Goal: Find specific page/section: Find specific page/section

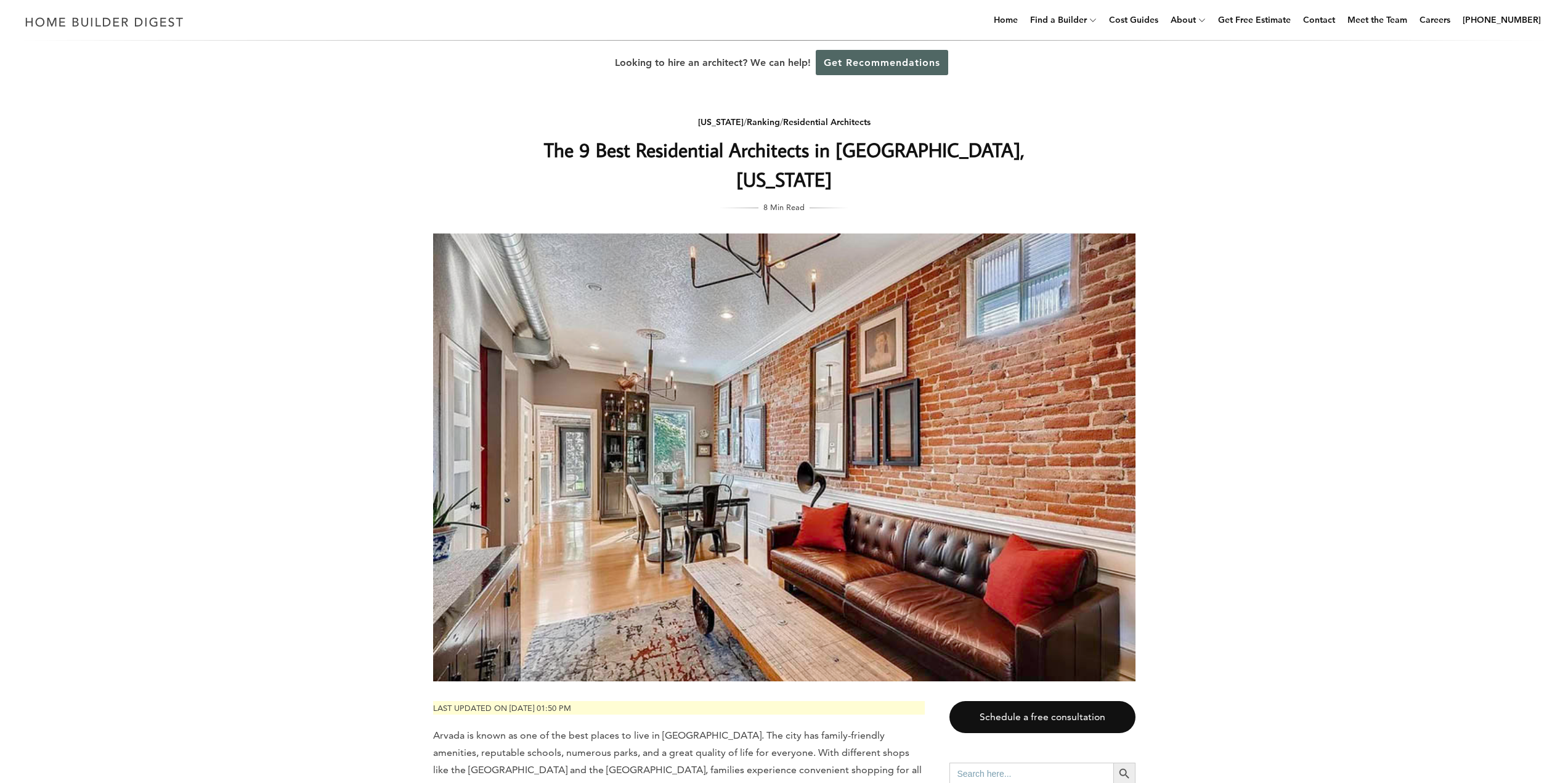
click at [883, 54] on link "Get Recommendations" at bounding box center [882, 63] width 133 height 25
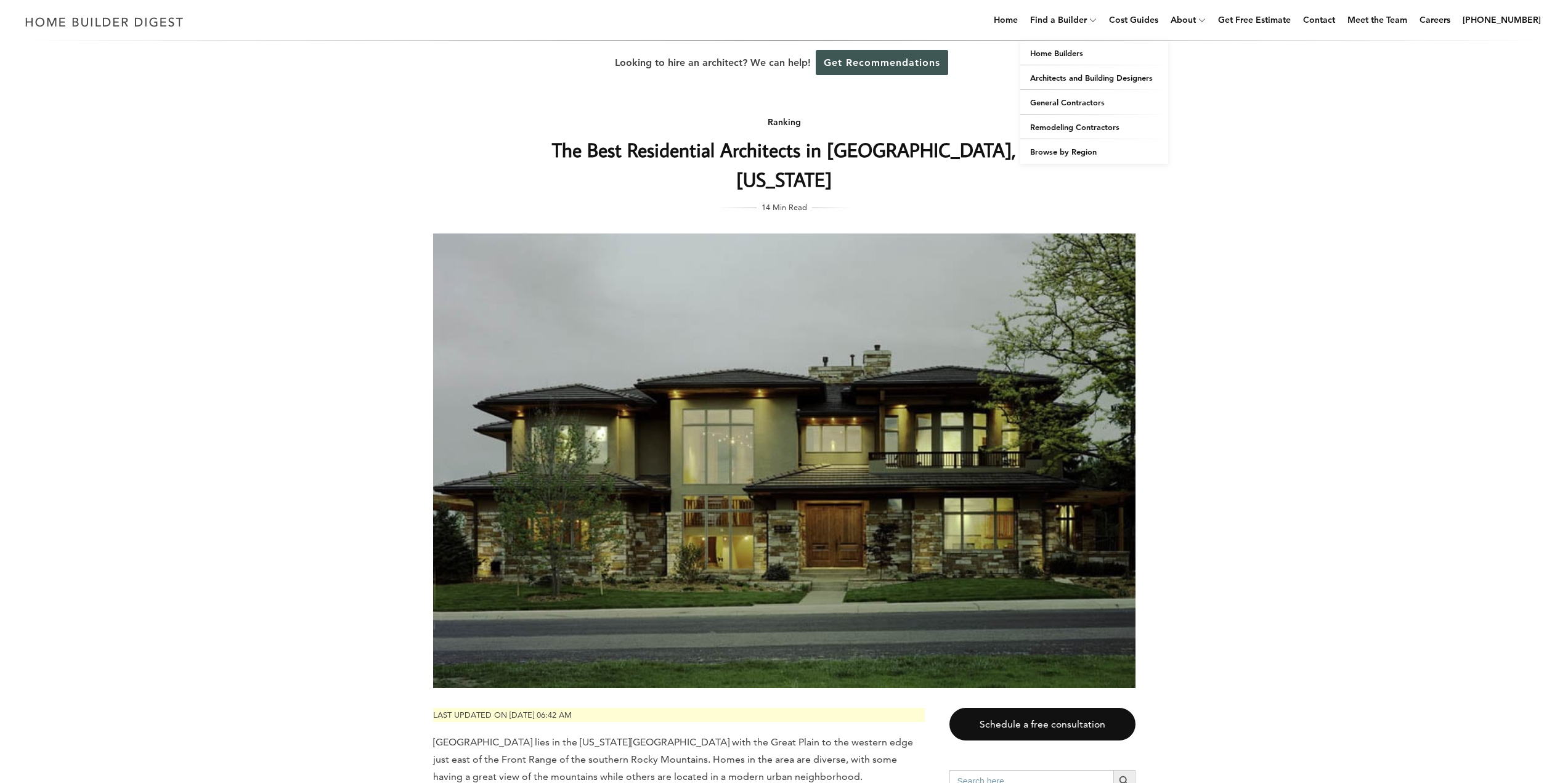
click at [1097, 20] on icon at bounding box center [1093, 20] width 7 height 9
click at [1129, 84] on link "Architects and Building Designers" at bounding box center [1094, 78] width 148 height 25
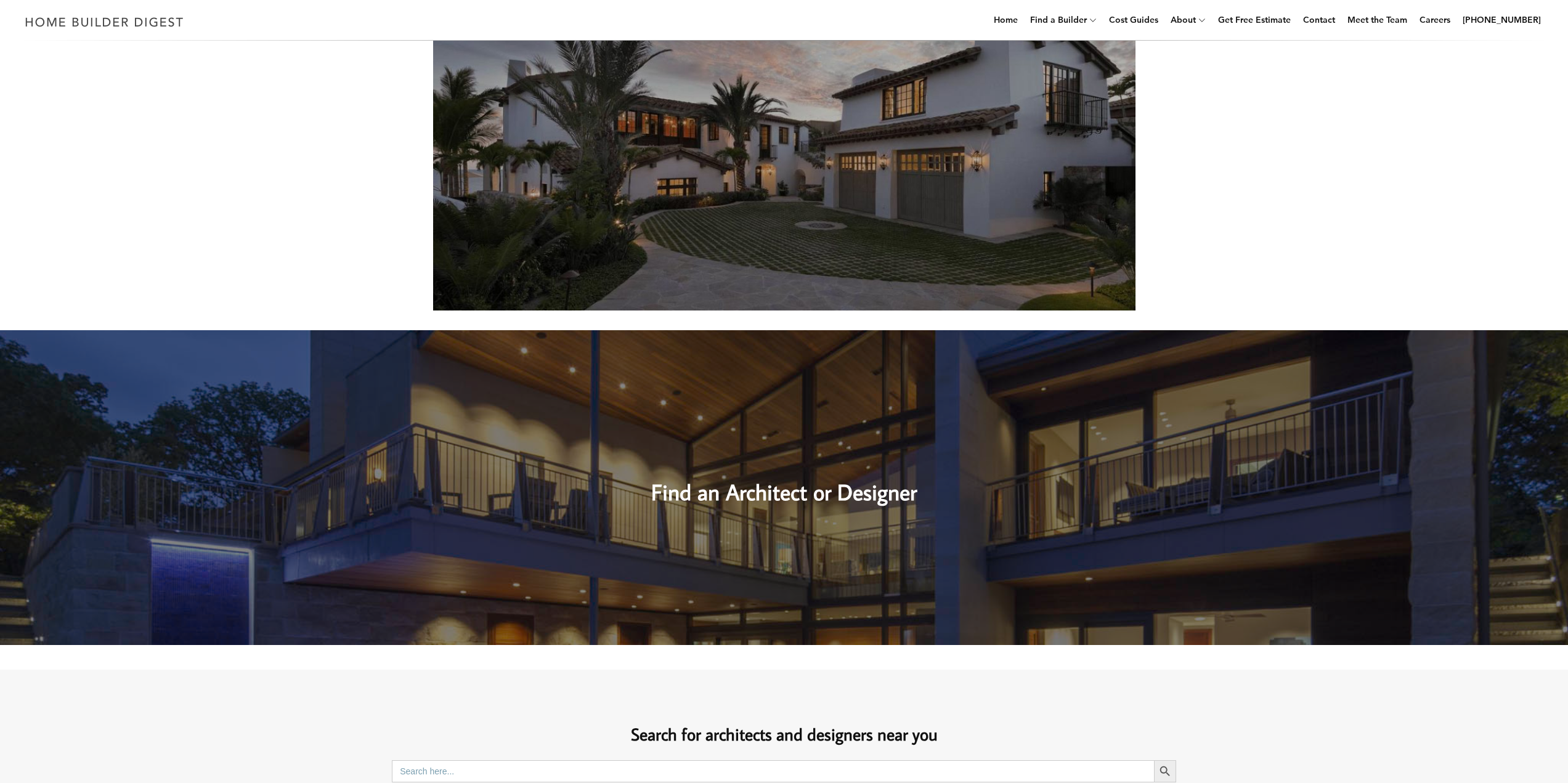
scroll to position [328, 0]
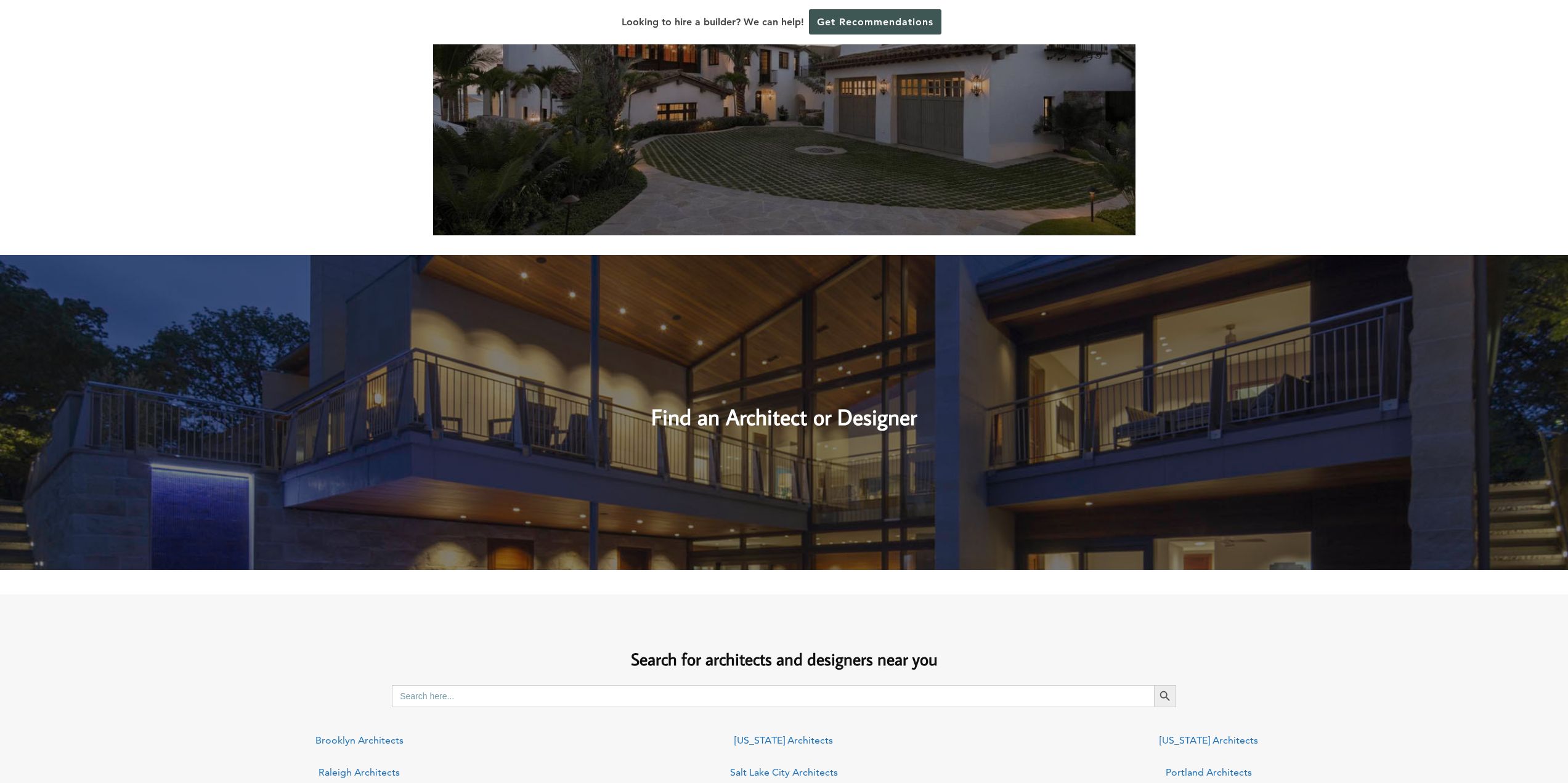
click at [805, 430] on h2 "Find an Architect or Designer" at bounding box center [784, 406] width 524 height 55
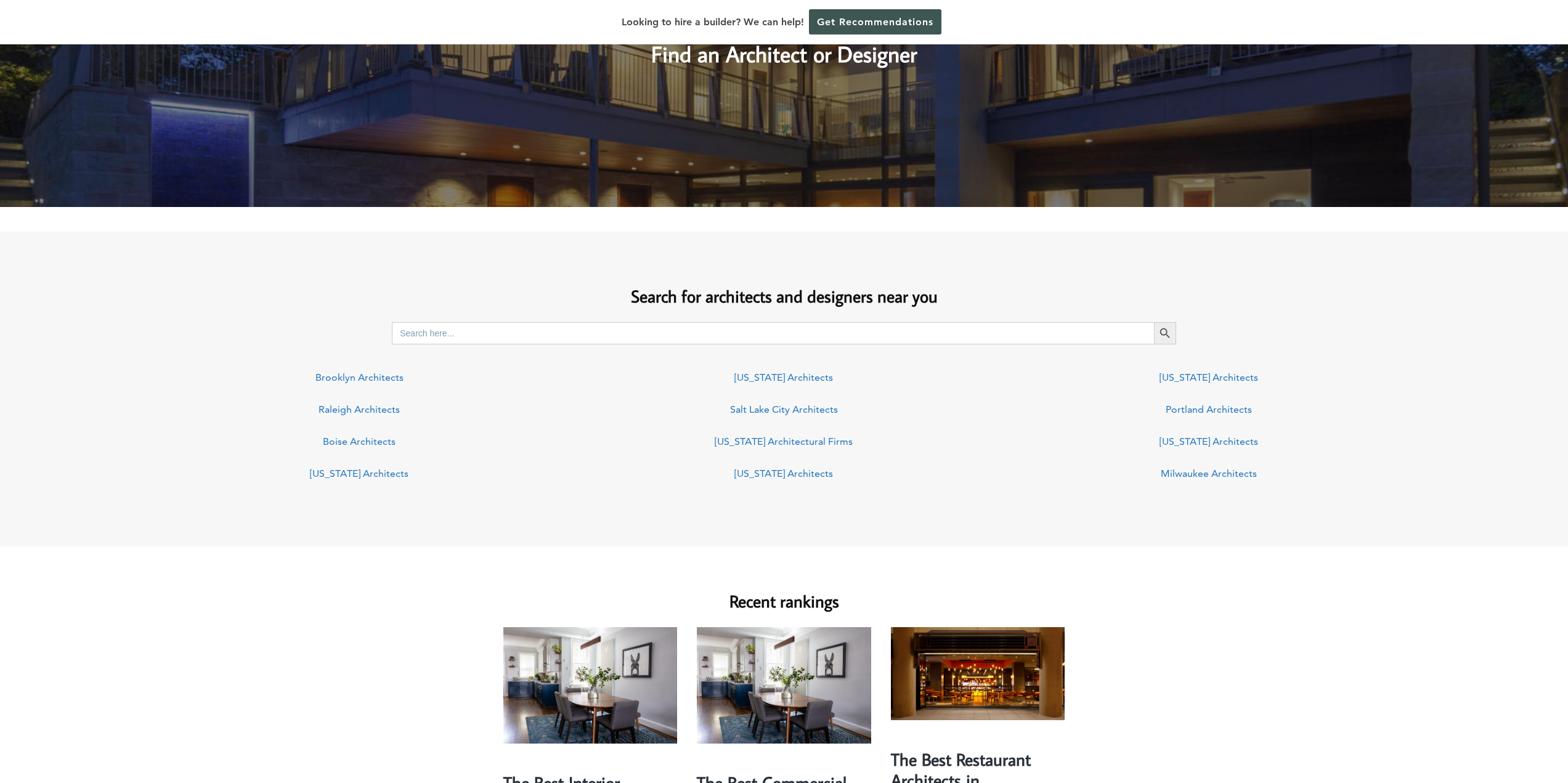
scroll to position [739, 0]
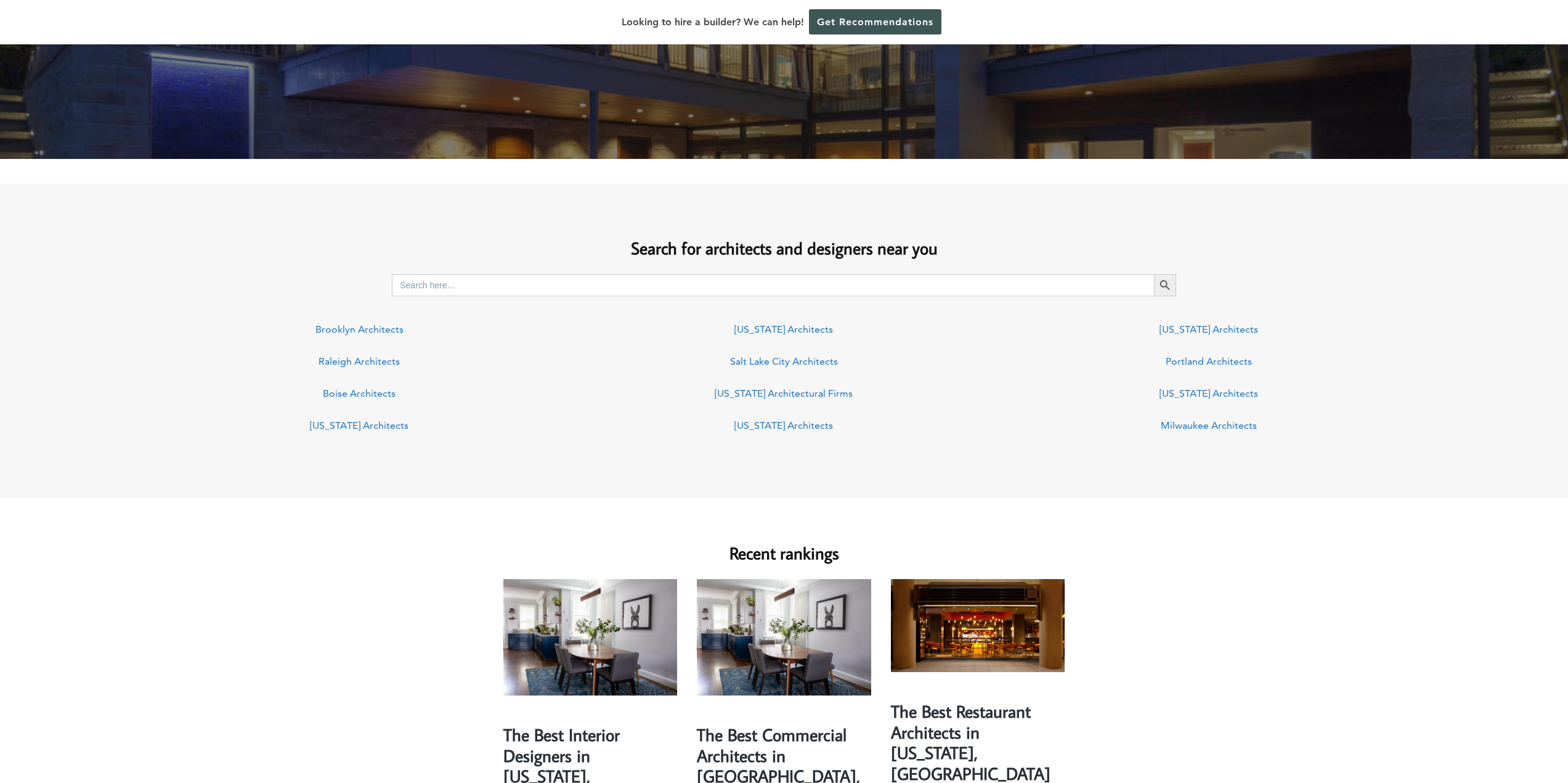
click at [639, 286] on input "Search for:" at bounding box center [773, 286] width 762 height 22
type input "golden co"
click at [1154, 274] on button "Search Button" at bounding box center [1165, 286] width 22 height 22
